Goal: Task Accomplishment & Management: Complete application form

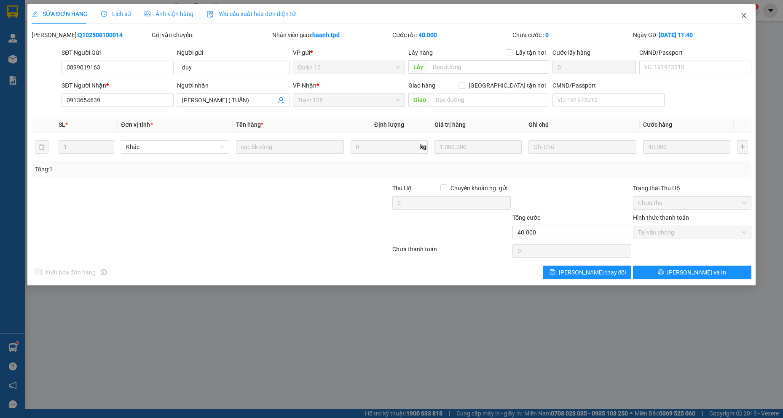
click at [744, 16] on icon "close" at bounding box center [743, 15] width 7 height 7
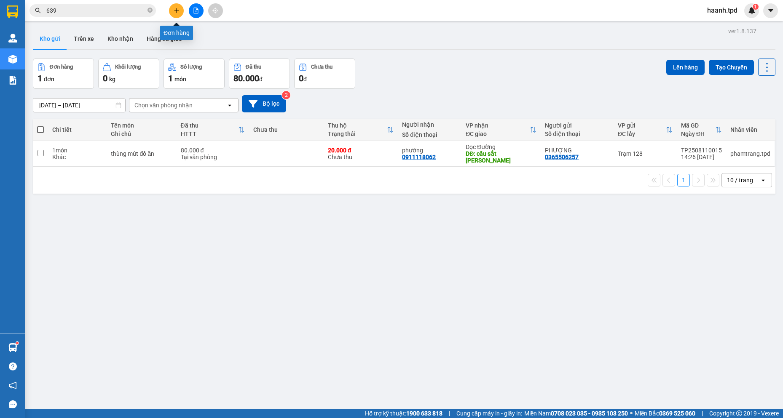
click at [177, 12] on icon "plus" at bounding box center [177, 11] width 6 height 6
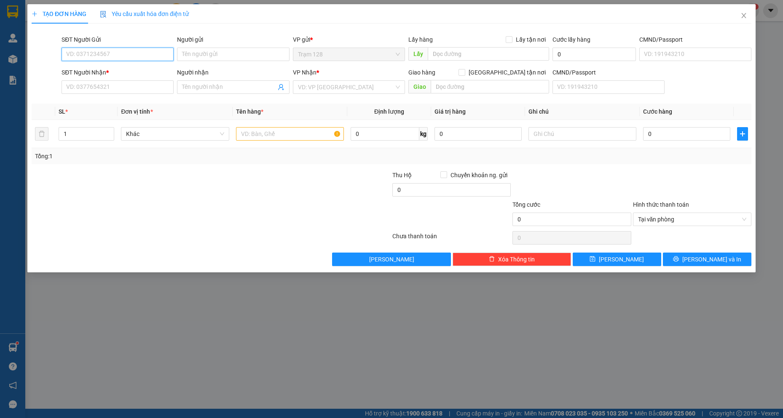
click at [139, 57] on input "SĐT Người Gửi" at bounding box center [117, 54] width 112 height 13
click at [465, 74] on span at bounding box center [461, 72] width 7 height 7
click at [464, 74] on input "[GEOGRAPHIC_DATA] tận nơi" at bounding box center [461, 72] width 6 height 6
checkbox input "true"
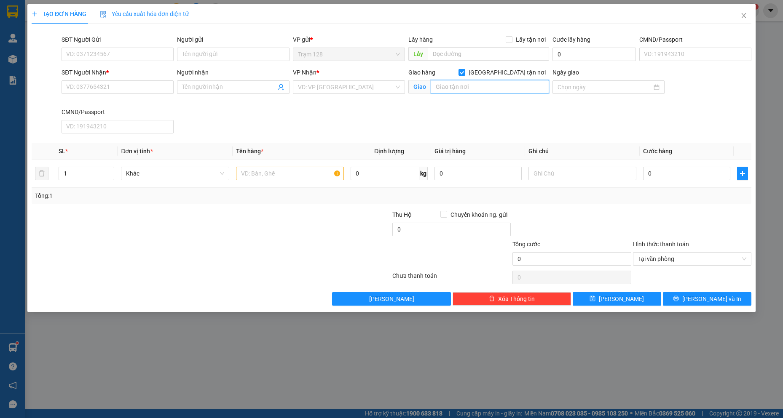
click at [473, 88] on input "text" at bounding box center [489, 86] width 119 height 13
type input "vincom q2"
click at [165, 52] on input "SĐT Người Gửi" at bounding box center [117, 54] width 112 height 13
click at [203, 49] on input "Người gửi" at bounding box center [233, 54] width 112 height 13
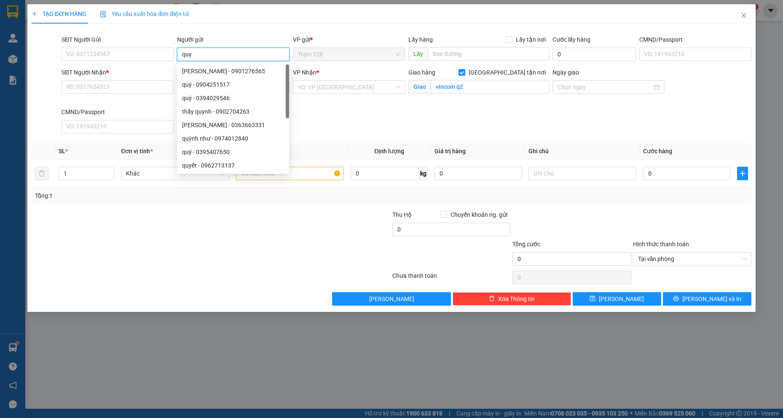
click at [207, 53] on input "quy" at bounding box center [233, 54] width 112 height 13
type input "toản"
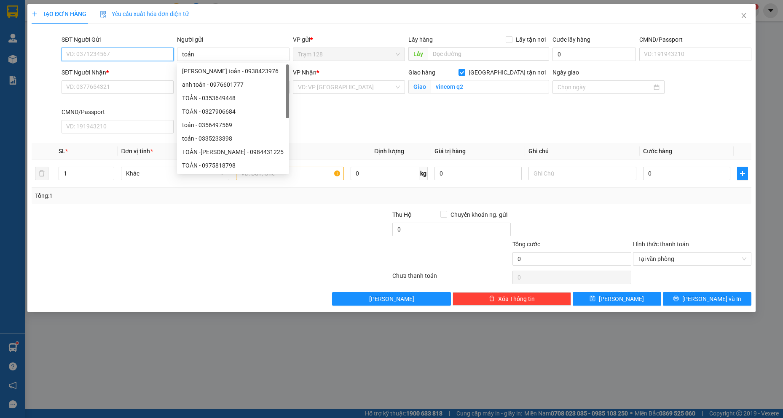
click at [148, 56] on input "SĐT Người Gửi" at bounding box center [117, 54] width 112 height 13
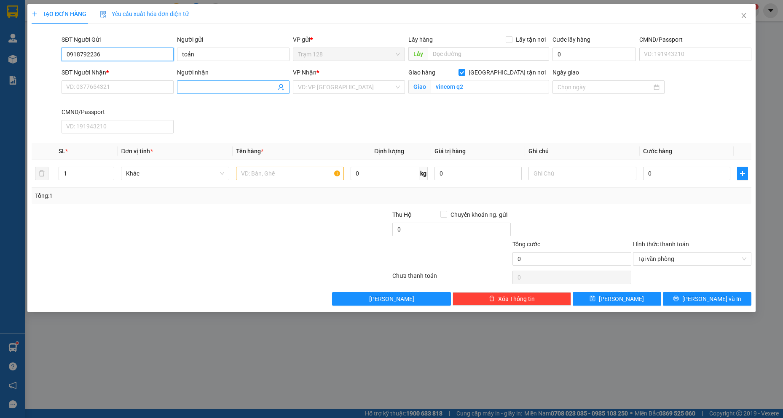
type input "0918792236"
click at [204, 85] on input "Người nhận" at bounding box center [229, 87] width 94 height 9
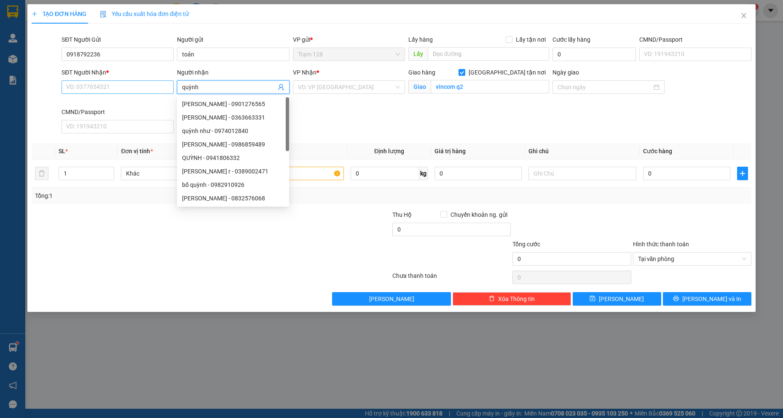
type input "quỳnh"
click at [155, 85] on input "SĐT Người Nhận *" at bounding box center [117, 86] width 112 height 13
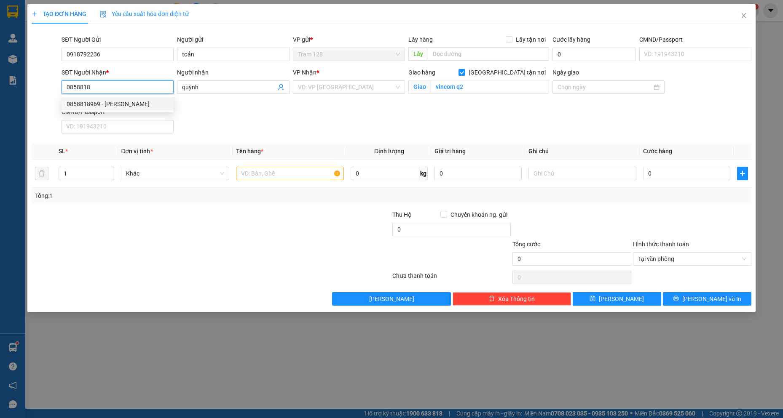
click at [150, 104] on div "0858818969 - [PERSON_NAME]" at bounding box center [118, 103] width 102 height 9
type input "0858818969"
type input "QUỲNH"
checkbox input "false"
type input "NGÃ 4 THỦ ĐỨC"
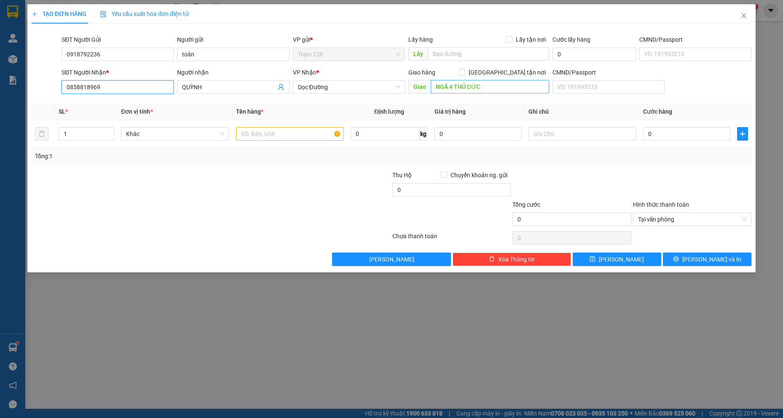
type input "0858818969"
type input "vincom q2"
click at [280, 131] on input "text" at bounding box center [290, 133] width 108 height 13
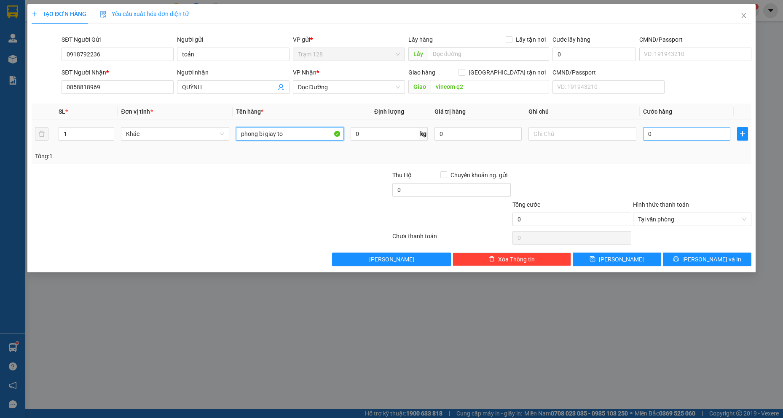
type input "phong bi giay to"
click at [681, 136] on input "0" at bounding box center [686, 133] width 87 height 13
type input "4"
type input "40"
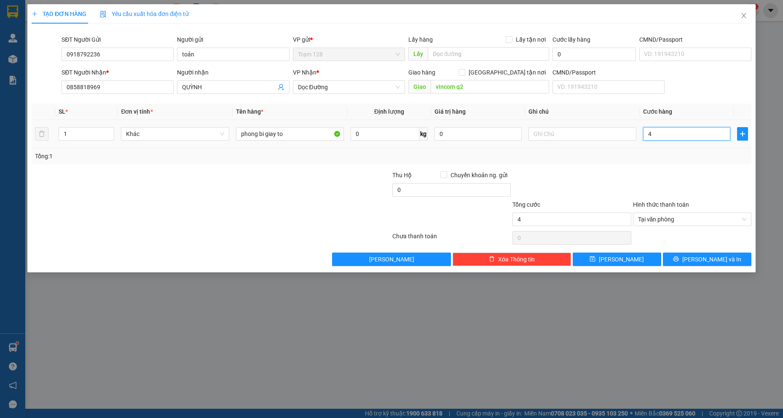
type input "40"
type input "40.000"
click at [655, 175] on div at bounding box center [692, 185] width 120 height 29
click at [425, 194] on input "0" at bounding box center [451, 189] width 118 height 13
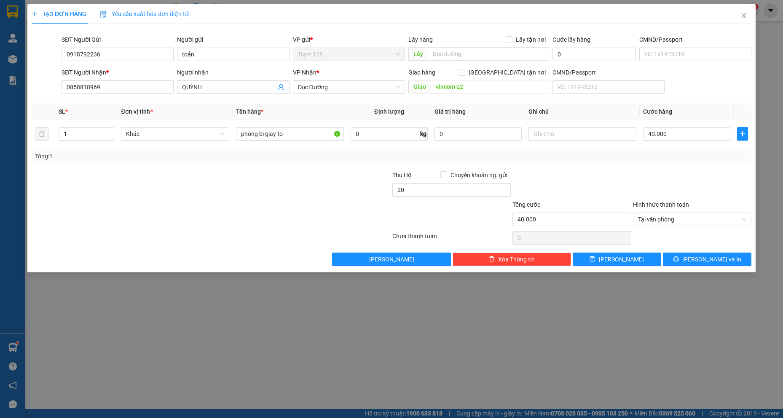
type input "20.000"
click at [298, 173] on div at bounding box center [331, 185] width 120 height 29
click at [464, 74] on input "[GEOGRAPHIC_DATA] tận nơi" at bounding box center [461, 72] width 6 height 6
checkbox input "true"
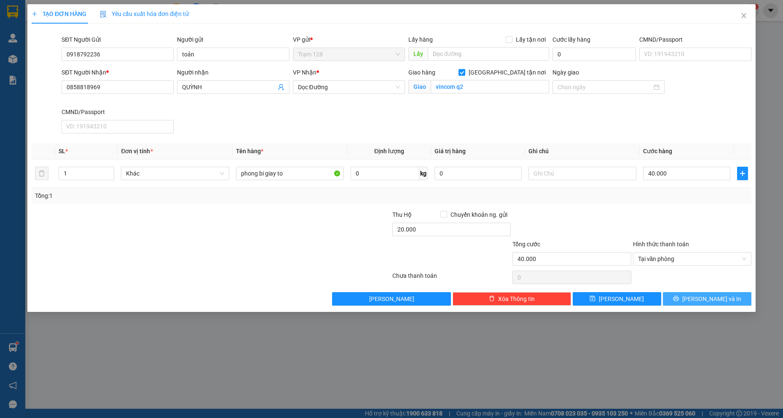
click at [712, 297] on span "[PERSON_NAME] và In" at bounding box center [711, 298] width 59 height 9
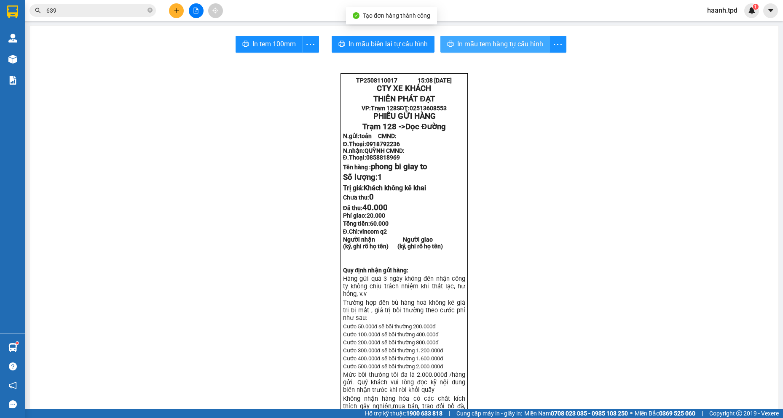
click at [518, 43] on span "In mẫu tem hàng tự cấu hình" at bounding box center [500, 44] width 86 height 11
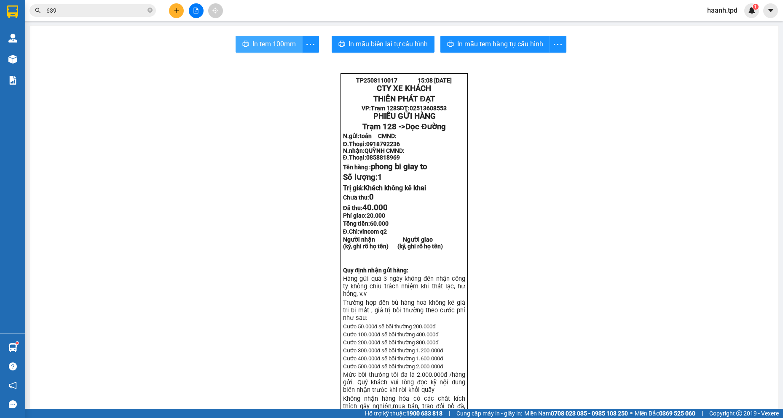
click at [273, 44] on span "In tem 100mm" at bounding box center [273, 44] width 43 height 11
